Goal: Transaction & Acquisition: Purchase product/service

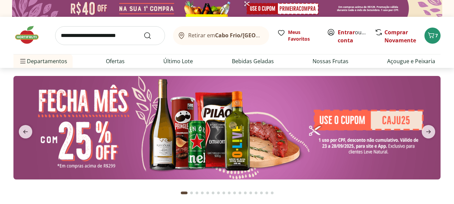
click at [315, 139] on img at bounding box center [226, 127] width 427 height 103
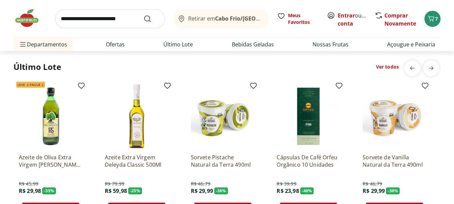
scroll to position [504, 0]
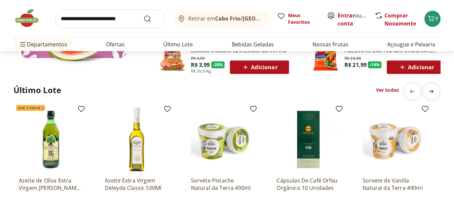
click at [435, 97] on span "next" at bounding box center [430, 91] width 13 height 13
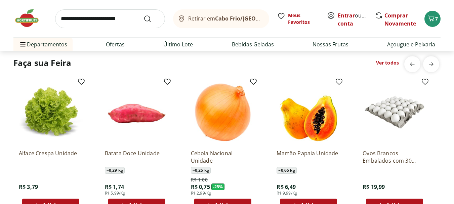
scroll to position [739, 0]
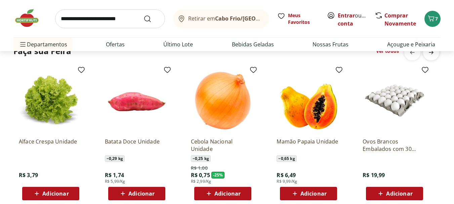
click at [431, 59] on span "next" at bounding box center [430, 52] width 13 height 13
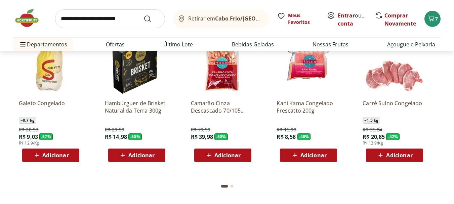
scroll to position [974, 0]
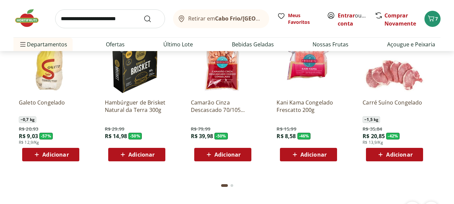
click at [299, 159] on span "Adicionar" at bounding box center [309, 155] width 36 height 8
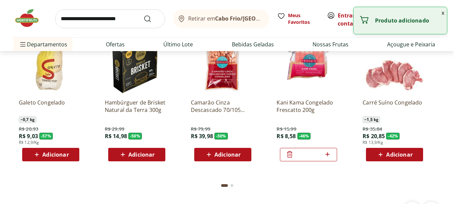
click at [228, 157] on span "Adicionar" at bounding box center [227, 154] width 26 height 5
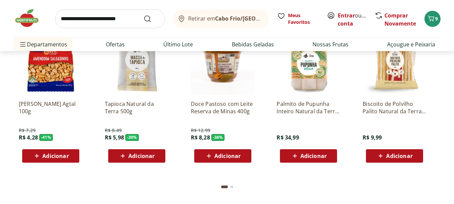
scroll to position [1176, 0]
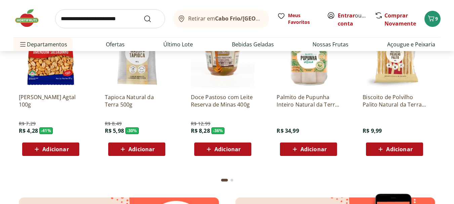
click at [129, 152] on span "Adicionar" at bounding box center [141, 148] width 26 height 5
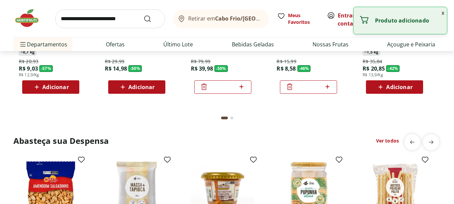
scroll to position [1041, 0]
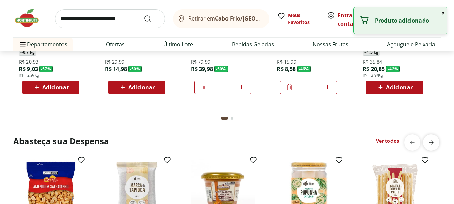
click at [431, 145] on icon "next" at bounding box center [431, 142] width 8 height 8
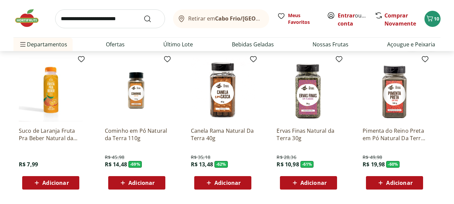
scroll to position [1411, 0]
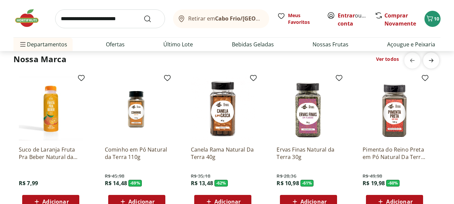
click at [434, 62] on icon "next" at bounding box center [431, 60] width 8 height 8
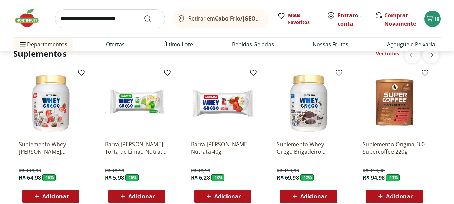
scroll to position [1646, 0]
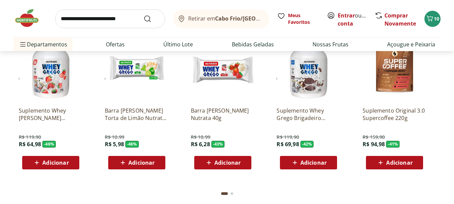
click at [314, 165] on span "Adicionar" at bounding box center [313, 162] width 26 height 5
click at [71, 165] on div "Adicionar" at bounding box center [51, 163] width 46 height 12
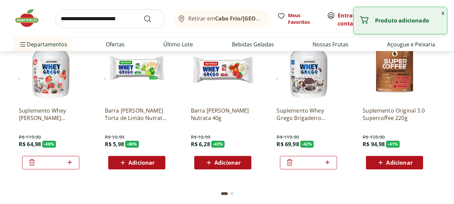
click at [441, 13] on button "x" at bounding box center [443, 12] width 8 height 11
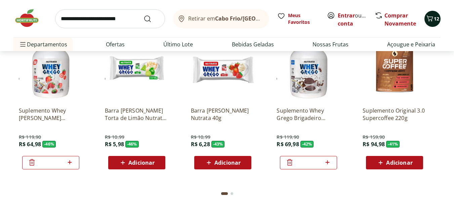
click at [437, 16] on span "12" at bounding box center [436, 18] width 5 height 6
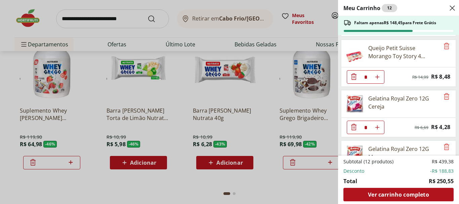
scroll to position [34, 0]
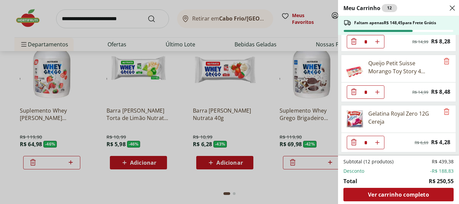
click at [353, 91] on icon "Diminuir Quantidade" at bounding box center [354, 92] width 8 height 8
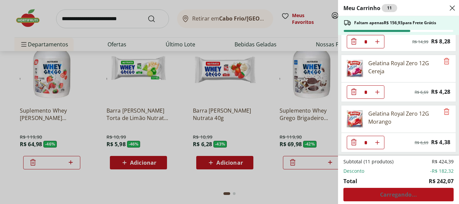
click at [350, 88] on icon "Diminuir Quantidade" at bounding box center [354, 92] width 8 height 8
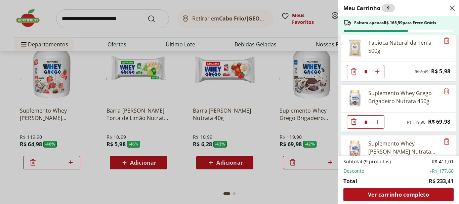
scroll to position [336, 0]
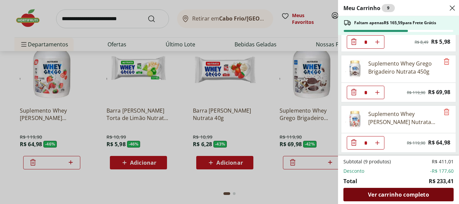
click at [417, 194] on span "Ver carrinho completo" at bounding box center [398, 194] width 61 height 5
